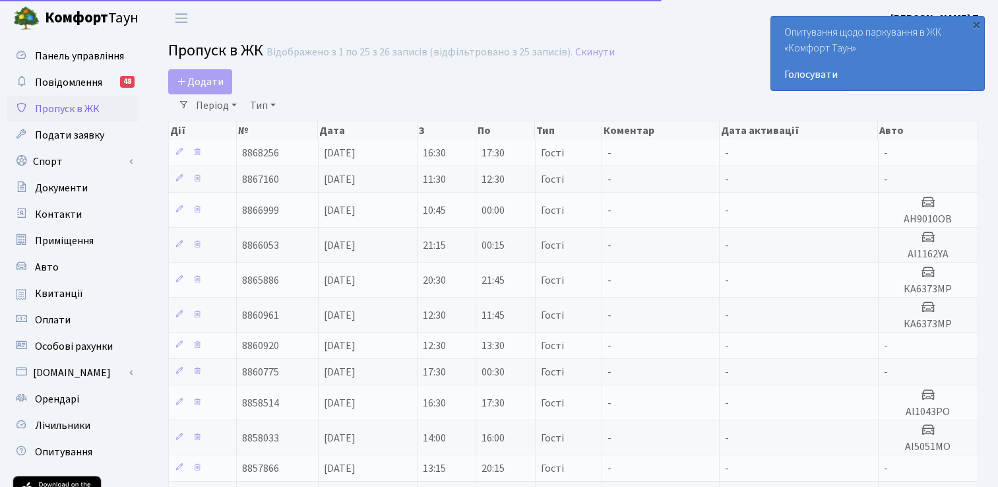
select select "25"
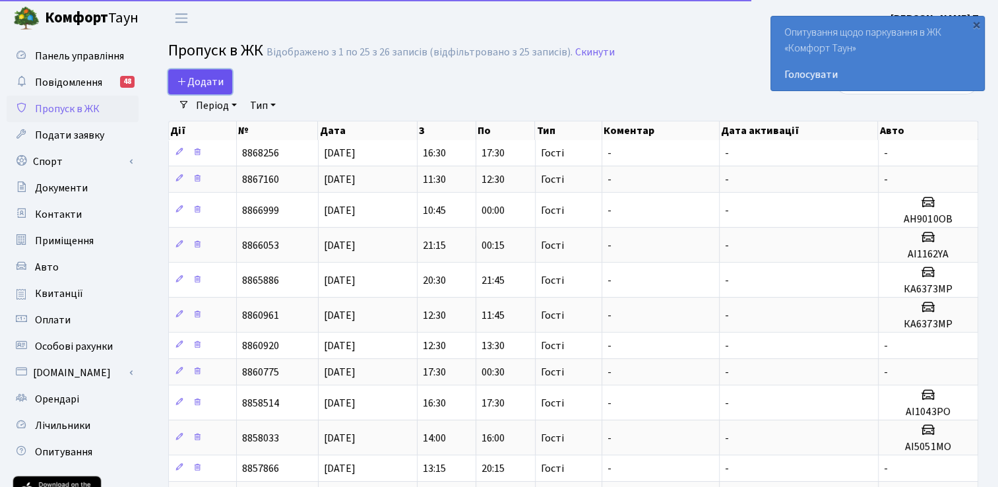
click at [200, 81] on span "Додати" at bounding box center [200, 82] width 47 height 15
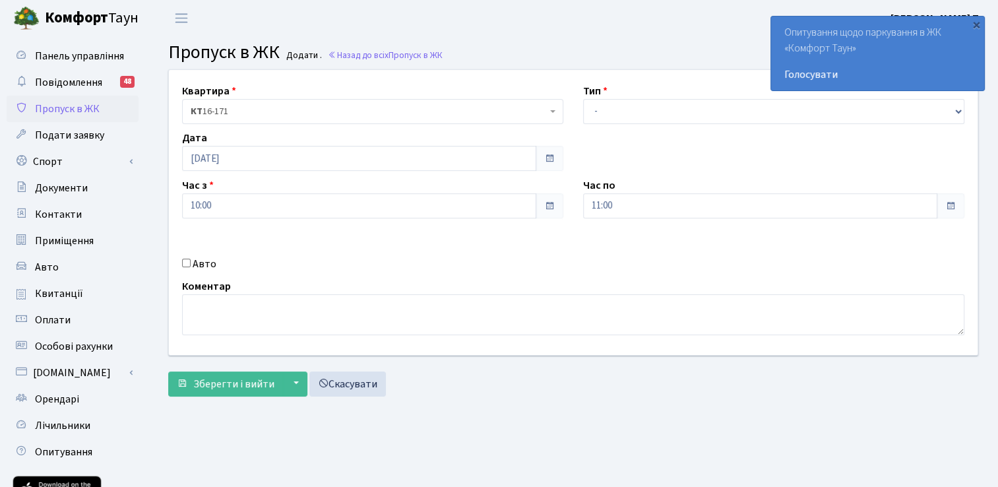
click at [185, 262] on input "Авто" at bounding box center [186, 262] width 9 height 9
checkbox input "true"
click at [630, 113] on select "- Доставка Таксі Гості Сервіс" at bounding box center [773, 111] width 381 height 25
select select "3"
click at [583, 99] on select "- Доставка Таксі Гості Сервіс" at bounding box center [773, 111] width 381 height 25
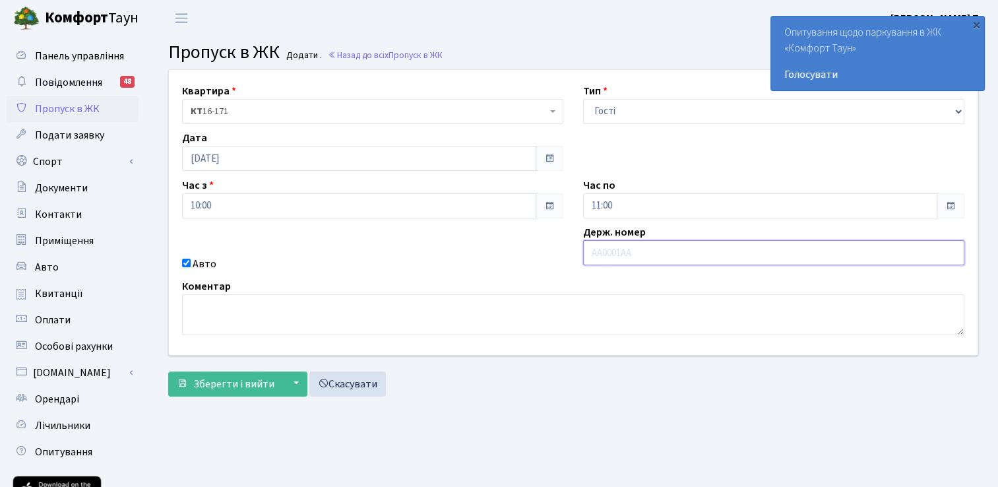
click at [617, 257] on input "text" at bounding box center [773, 252] width 381 height 25
paste input "СВ7482ММ"
type input "СВ7482ММ"
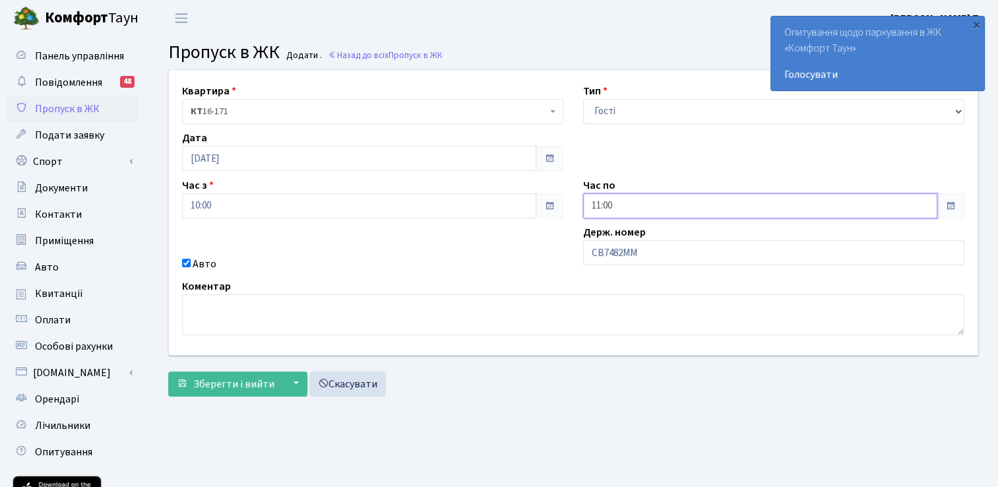
click at [628, 200] on input "11:00" at bounding box center [760, 205] width 354 height 25
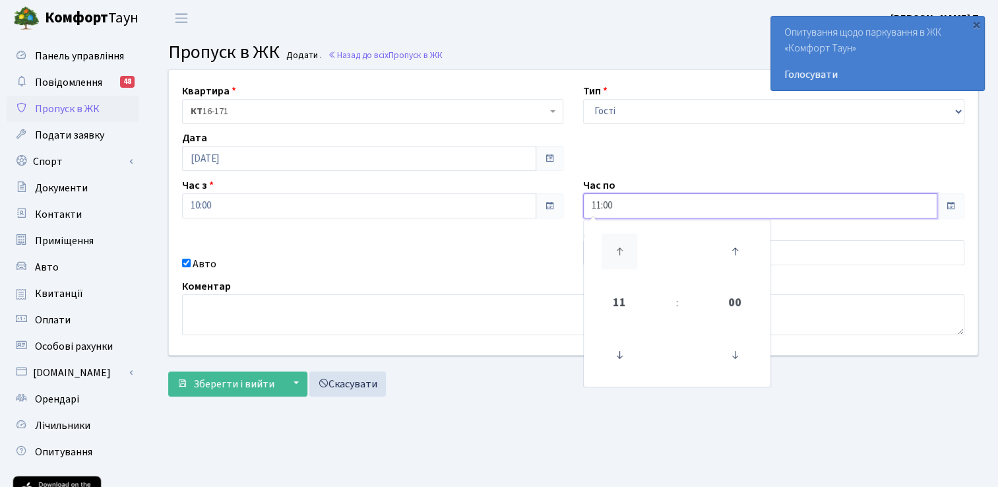
click at [616, 245] on icon at bounding box center [619, 251] width 36 height 36
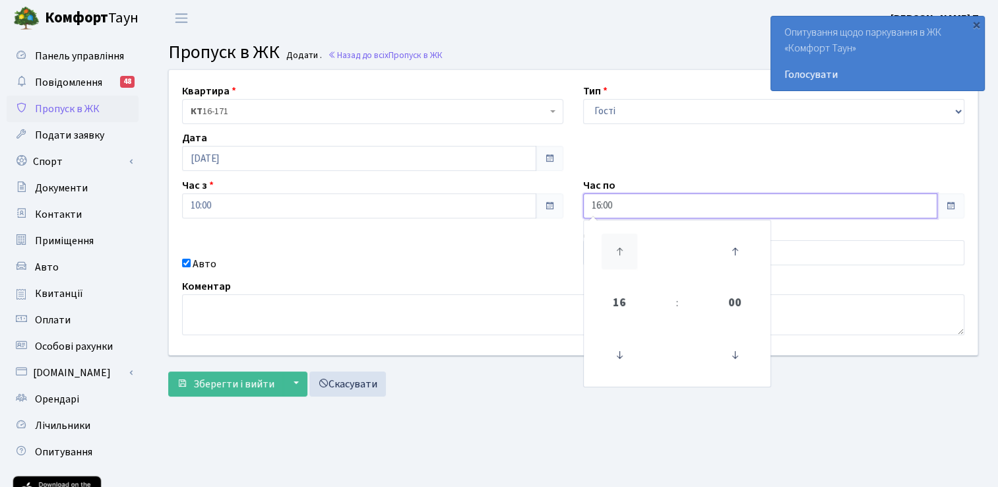
click at [616, 245] on icon at bounding box center [619, 251] width 36 height 36
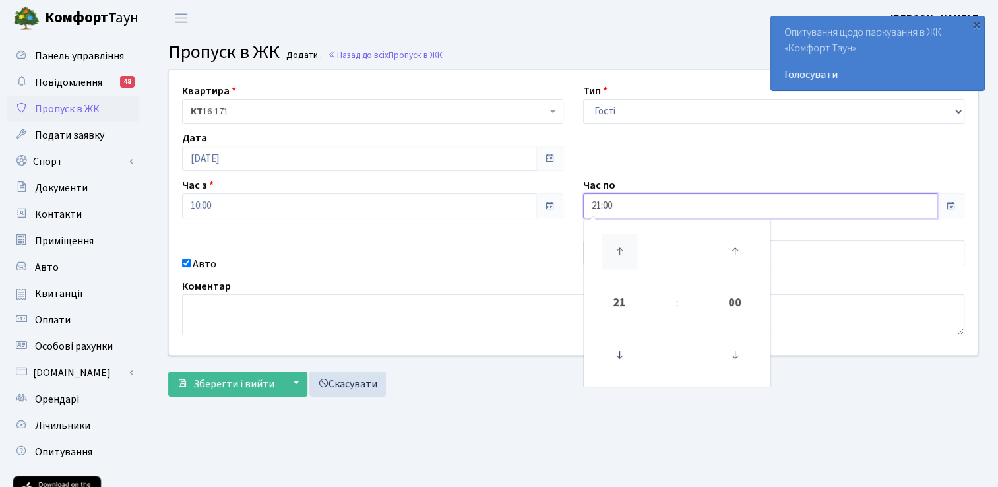
click at [616, 245] on icon at bounding box center [619, 251] width 36 height 36
click at [616, 347] on icon at bounding box center [619, 355] width 36 height 36
click at [739, 249] on icon at bounding box center [735, 251] width 36 height 36
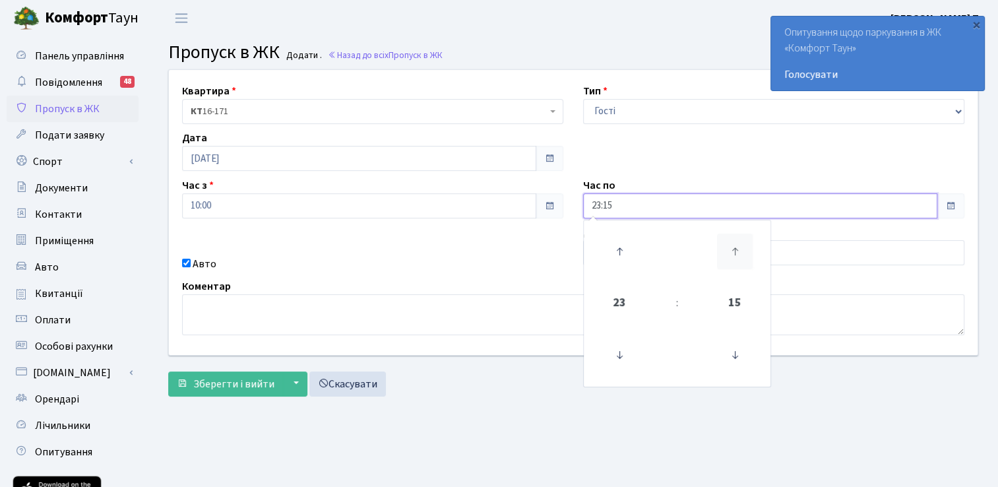
click at [739, 249] on icon at bounding box center [735, 251] width 36 height 36
type input "23:45"
click at [423, 272] on div "Квартира <b>КТ</b>&nbsp;&nbsp;&nbsp;&nbsp;16-171 КТ 16-171 Тип - Доставка Таксі…" at bounding box center [573, 212] width 828 height 285
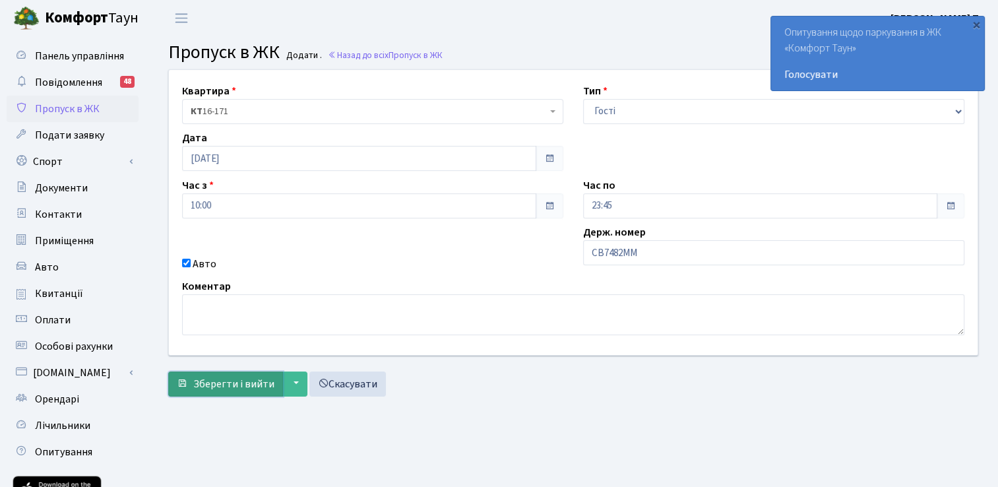
click at [211, 384] on span "Зберегти і вийти" at bounding box center [233, 384] width 81 height 15
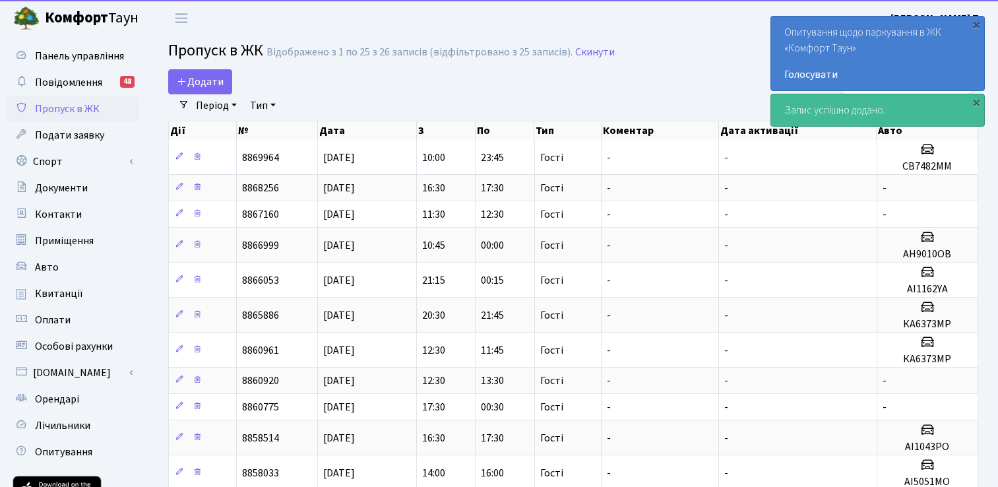
select select "25"
